Goal: Information Seeking & Learning: Learn about a topic

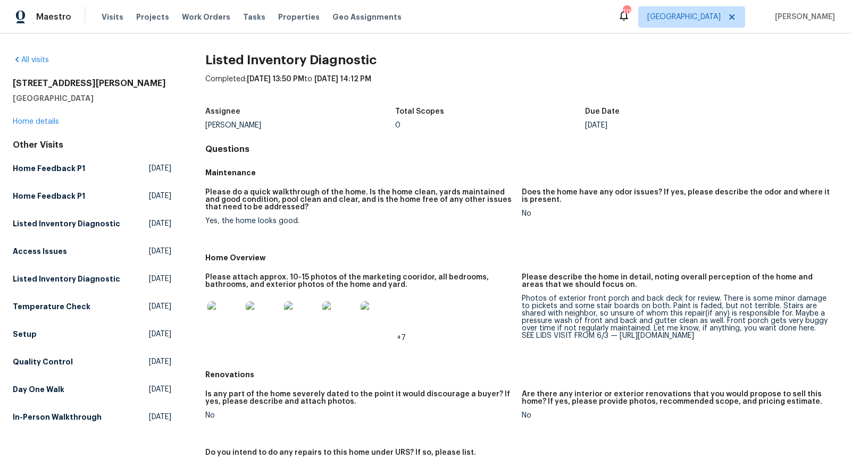
click at [58, 85] on h2 "[STREET_ADDRESS][PERSON_NAME]" at bounding box center [92, 83] width 158 height 11
copy h2 "[STREET_ADDRESS][PERSON_NAME]"
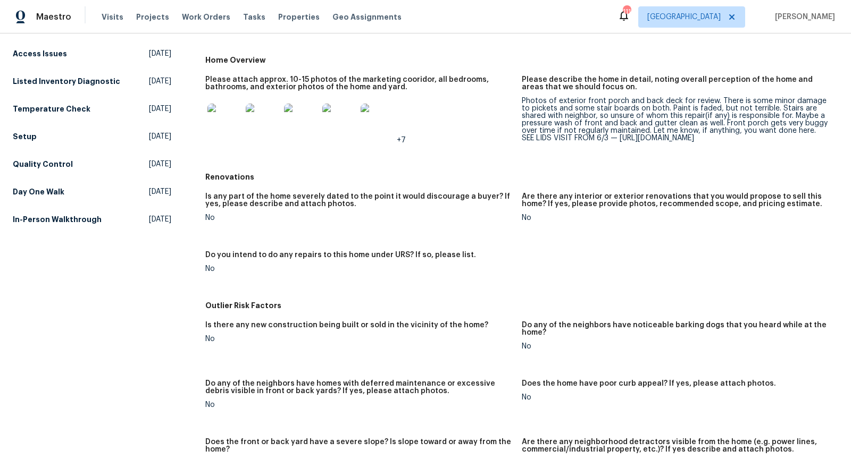
scroll to position [62, 0]
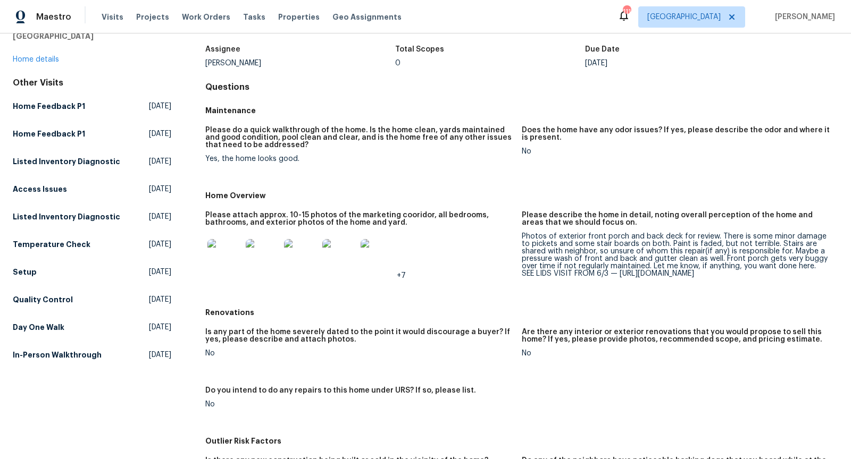
click at [222, 245] on img at bounding box center [224, 256] width 34 height 34
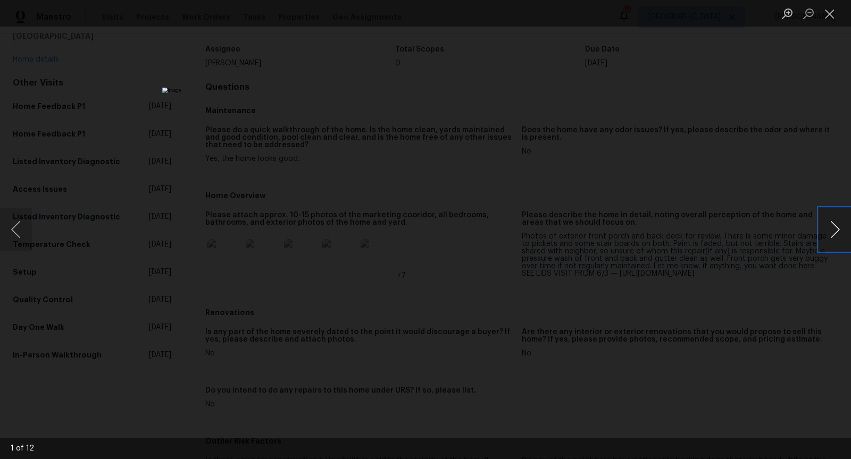
click at [836, 225] on button "Next image" at bounding box center [835, 229] width 32 height 43
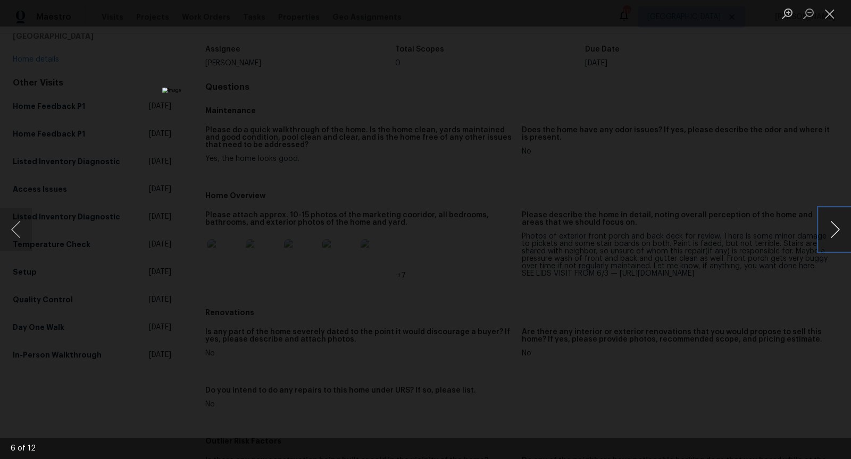
click at [836, 225] on button "Next image" at bounding box center [835, 229] width 32 height 43
click at [20, 222] on button "Previous image" at bounding box center [16, 229] width 32 height 43
click at [841, 222] on button "Next image" at bounding box center [835, 229] width 32 height 43
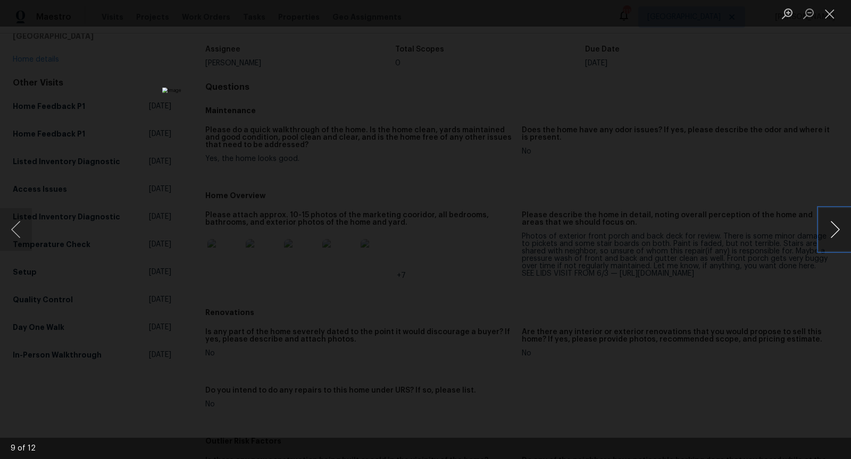
click at [841, 222] on button "Next image" at bounding box center [835, 229] width 32 height 43
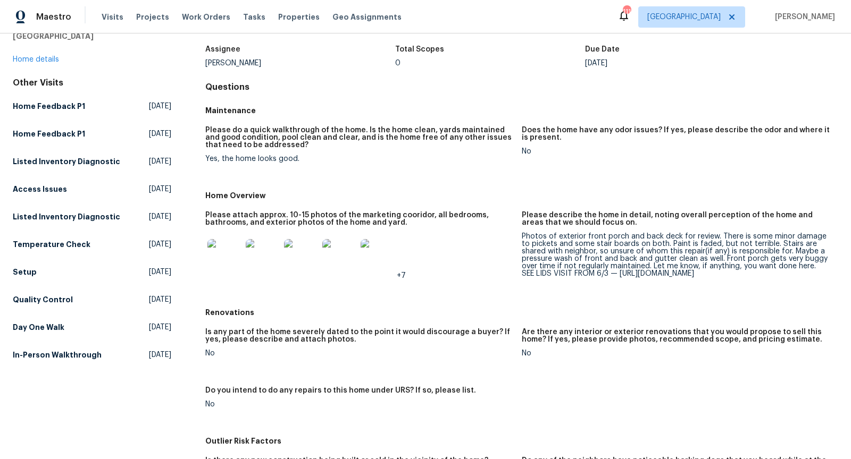
click at [379, 255] on img at bounding box center [377, 256] width 34 height 34
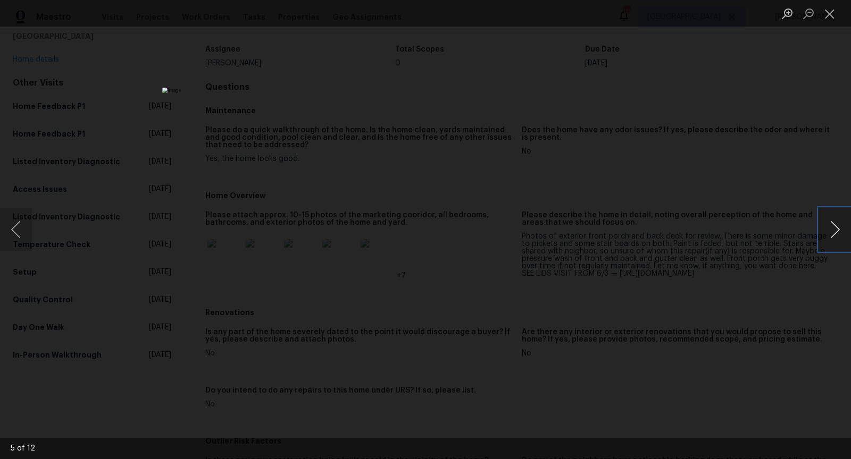
click at [836, 234] on button "Next image" at bounding box center [835, 229] width 32 height 43
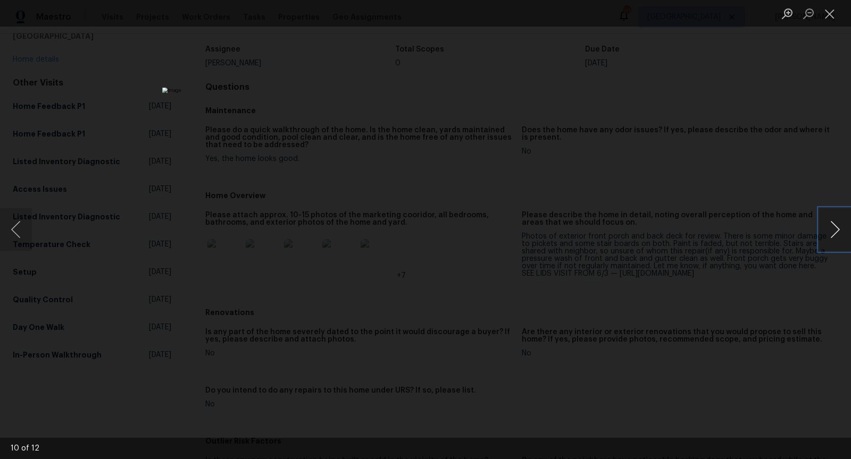
click at [836, 234] on button "Next image" at bounding box center [835, 229] width 32 height 43
click at [795, 130] on div "Lightbox" at bounding box center [425, 229] width 851 height 459
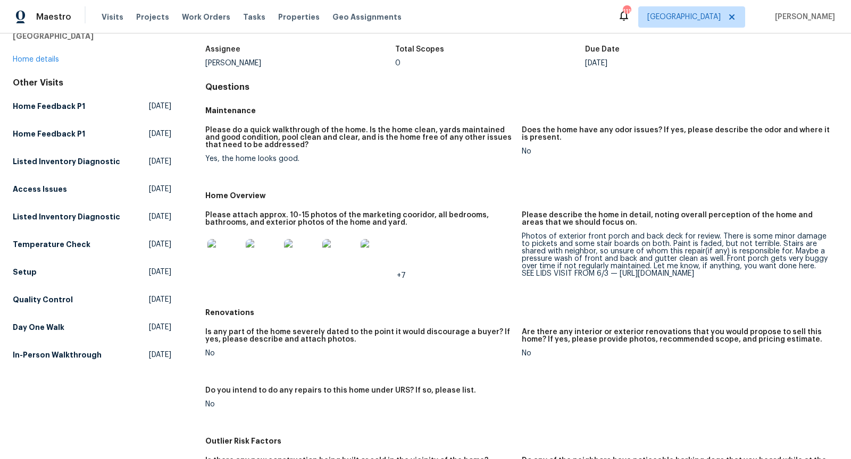
scroll to position [0, 0]
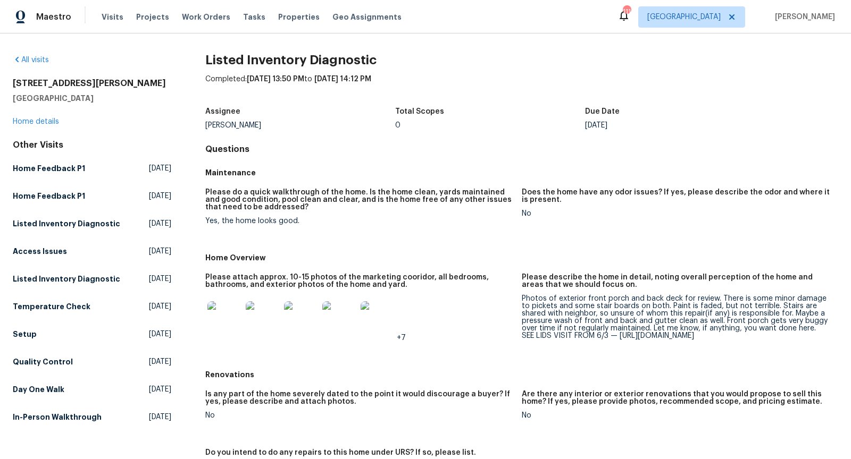
click at [27, 83] on h2 "[STREET_ADDRESS][PERSON_NAME]" at bounding box center [92, 83] width 158 height 11
copy h2 "26017"
click at [225, 313] on img at bounding box center [224, 318] width 34 height 34
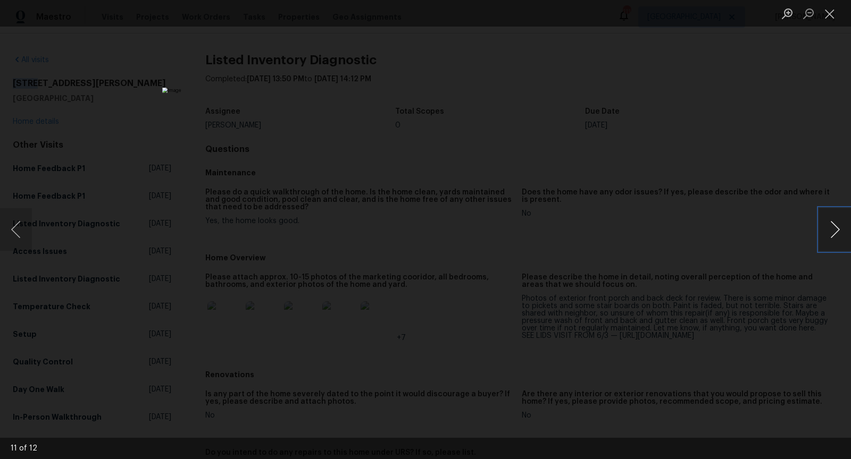
click at [833, 221] on button "Next image" at bounding box center [835, 229] width 32 height 43
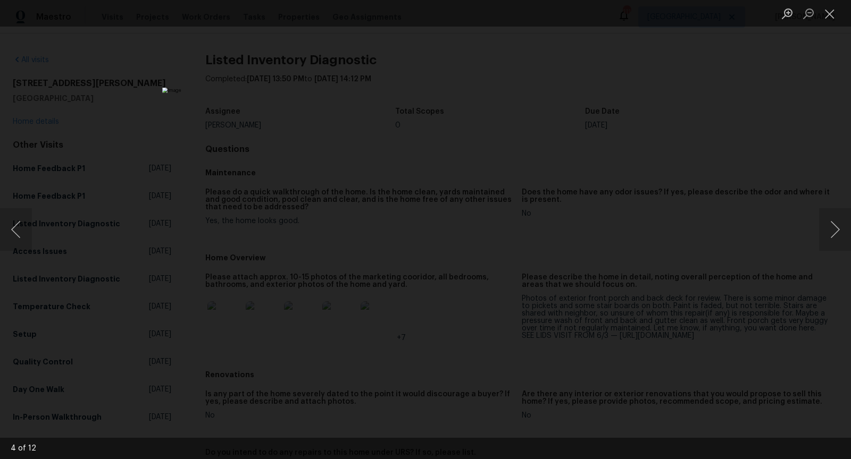
click at [781, 204] on div "Lightbox" at bounding box center [425, 229] width 851 height 459
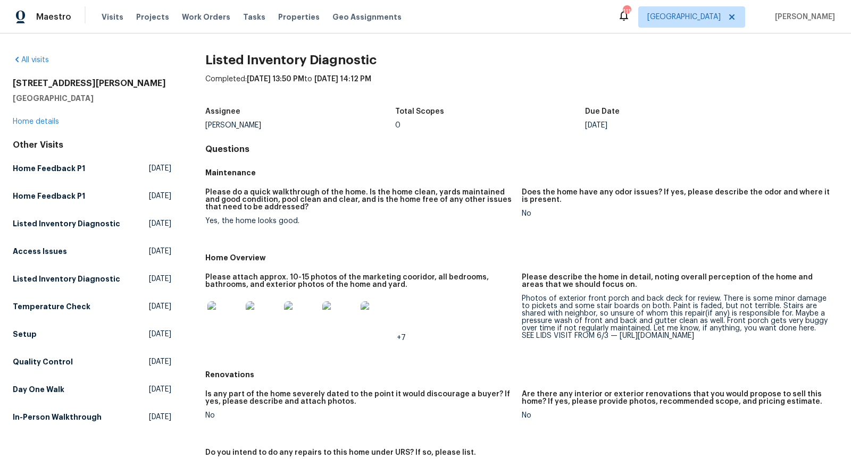
click at [212, 313] on img at bounding box center [224, 318] width 34 height 34
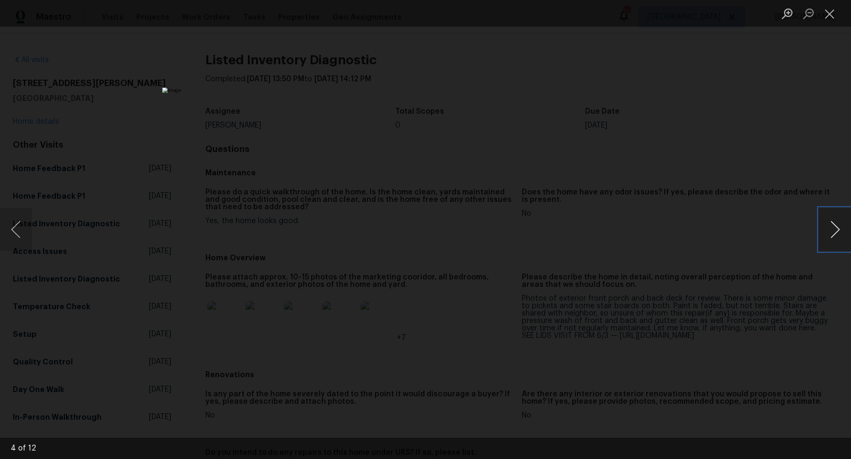
click at [839, 228] on button "Next image" at bounding box center [835, 229] width 32 height 43
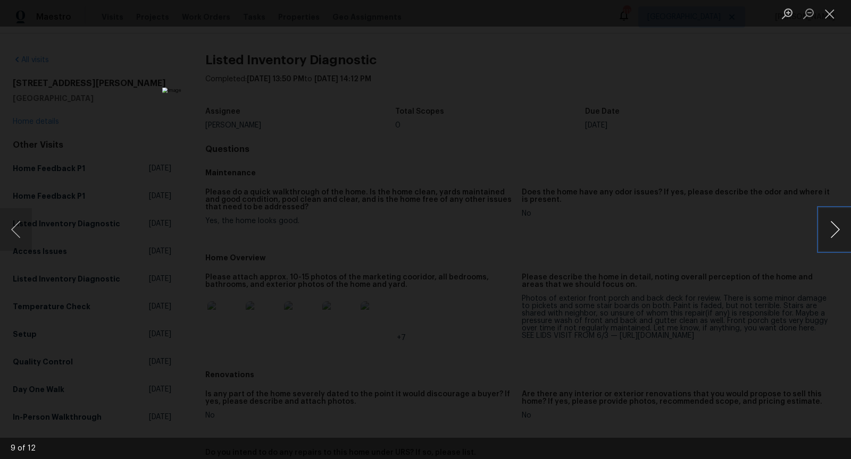
click at [839, 228] on button "Next image" at bounding box center [835, 229] width 32 height 43
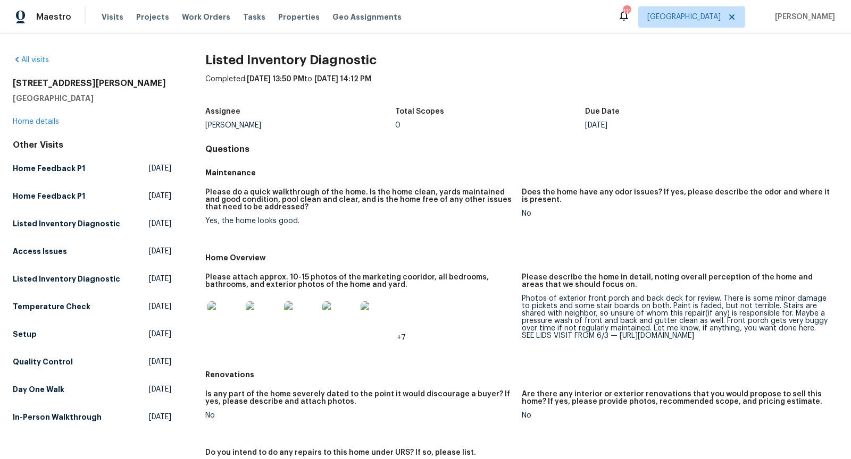
click at [227, 313] on img at bounding box center [224, 318] width 34 height 34
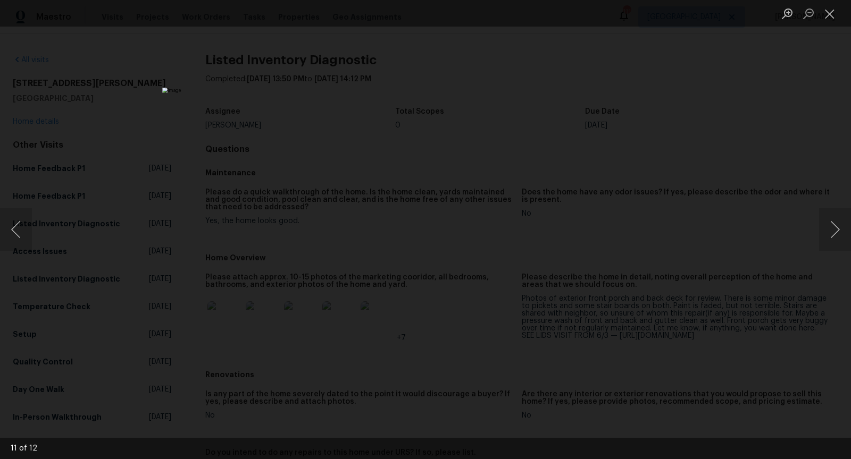
click at [759, 162] on div "Lightbox" at bounding box center [425, 229] width 851 height 459
